Goal: Task Accomplishment & Management: Use online tool/utility

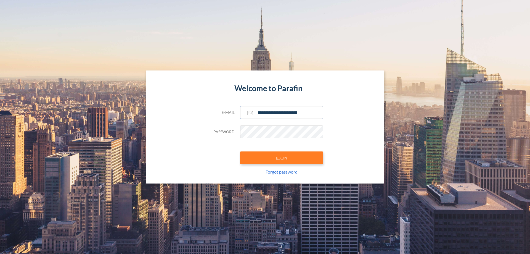
type input "**********"
click at [281, 158] on button "LOGIN" at bounding box center [281, 157] width 83 height 13
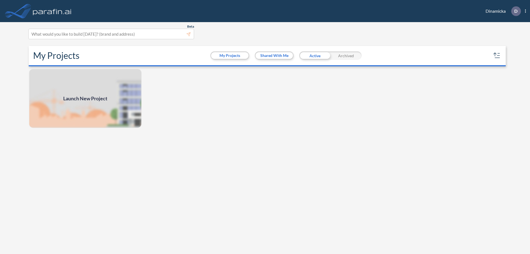
scroll to position [1, 0]
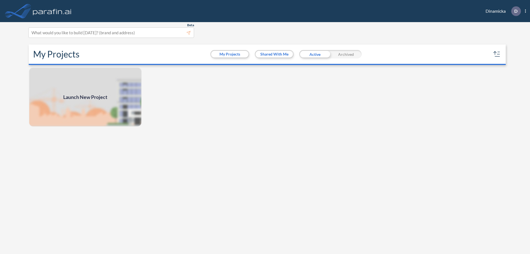
click at [85, 97] on span "Launch New Project" at bounding box center [85, 96] width 44 height 7
